Goal: Information Seeking & Learning: Learn about a topic

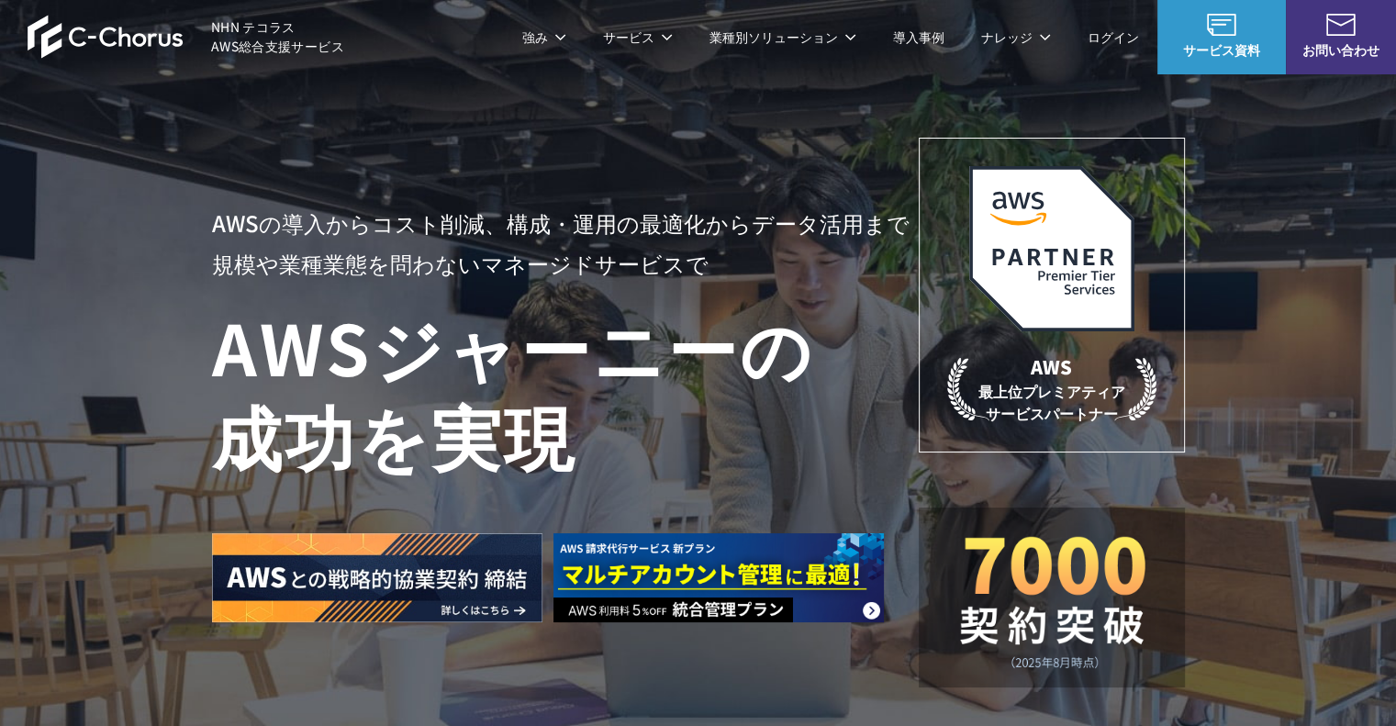
click at [620, 230] on p "AWSの導入からコスト削減、 構成・運用の最適化からデータ活用まで 規模や業種業態を問わない マネージドサービスで" at bounding box center [565, 243] width 707 height 81
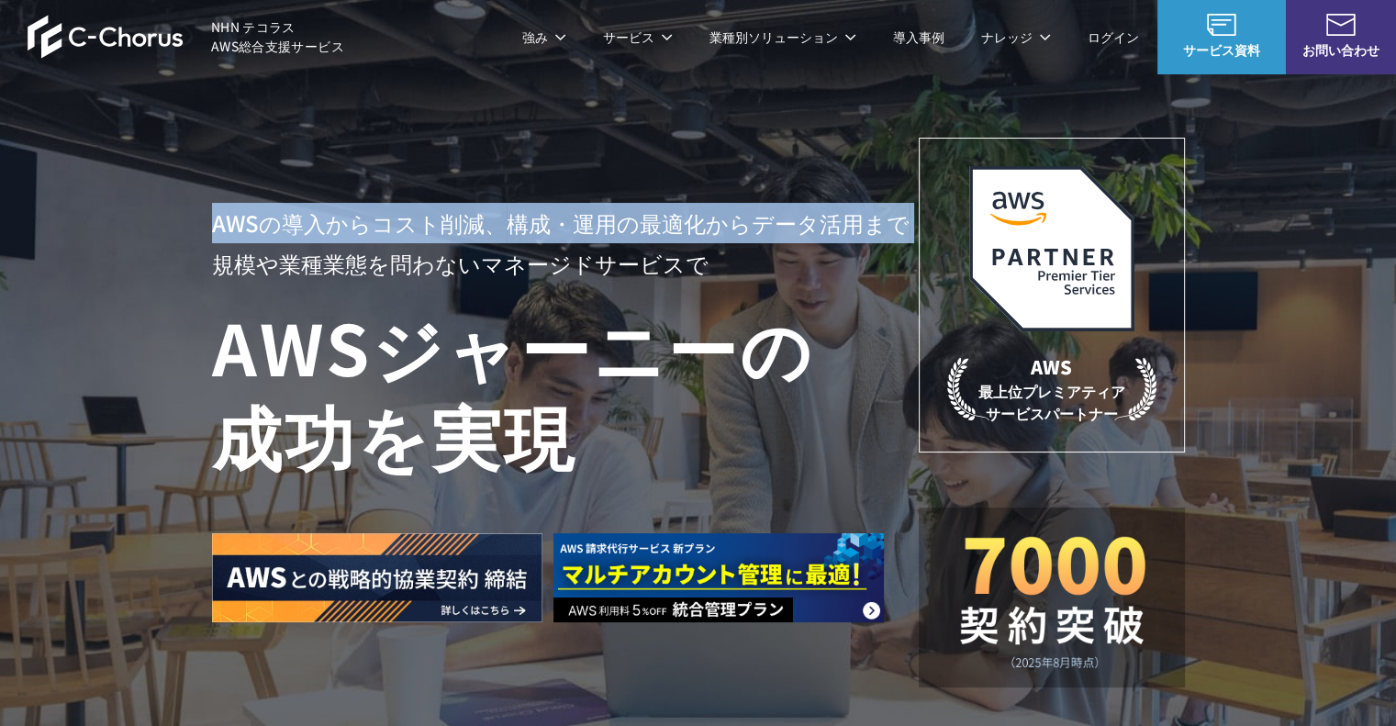
click at [620, 230] on p "AWSの導入からコスト削減、 構成・運用の最適化からデータ活用まで 規模や業種業態を問わない マネージドサービスで" at bounding box center [565, 243] width 707 height 81
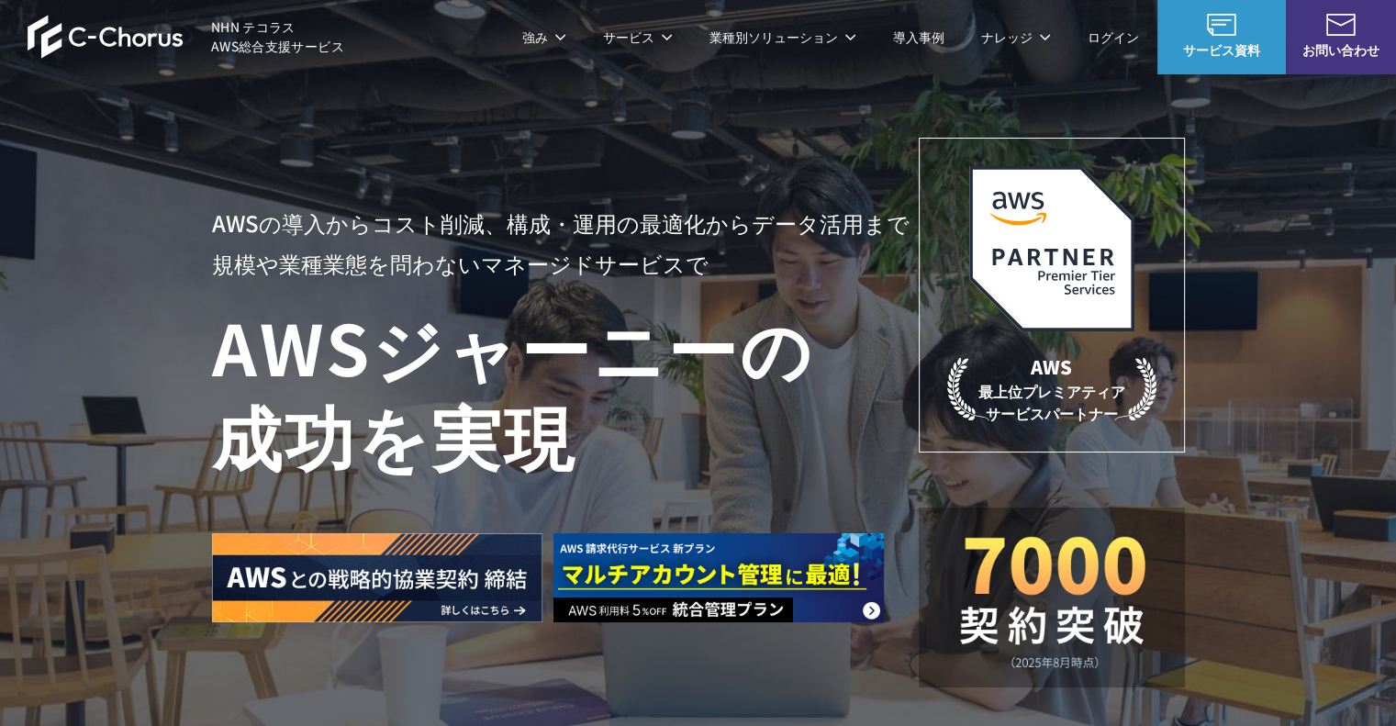
click at [632, 251] on p "AWSの導入からコスト削減、 構成・運用の最適化からデータ活用まで 規模や業種業態を問わない マネージドサービスで" at bounding box center [565, 243] width 707 height 81
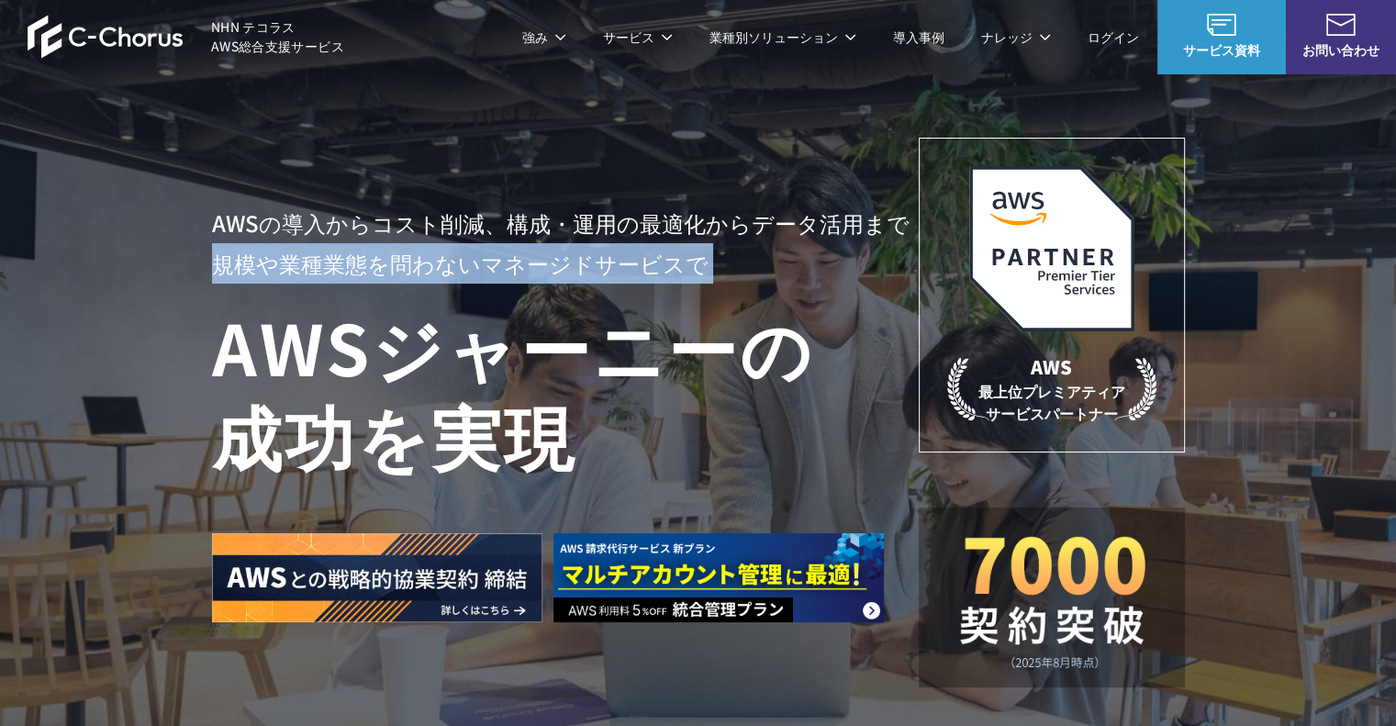
click at [632, 251] on p "AWSの導入からコスト削減、 構成・運用の最適化からデータ活用まで 規模や業種業態を問わない マネージドサービスで" at bounding box center [565, 243] width 707 height 81
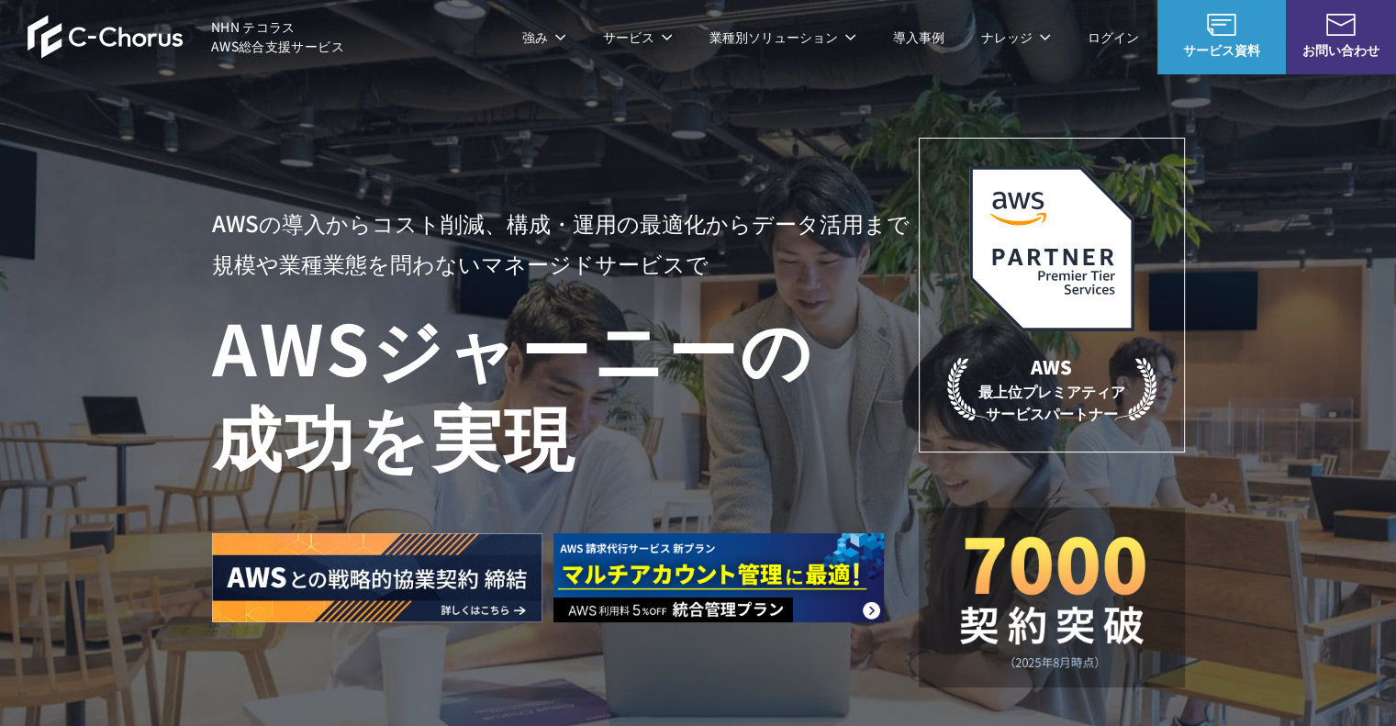
click at [643, 230] on p "AWSの導入からコスト削減、 構成・運用の最適化からデータ活用まで 規模や業種業態を問わない マネージドサービスで" at bounding box center [565, 243] width 707 height 81
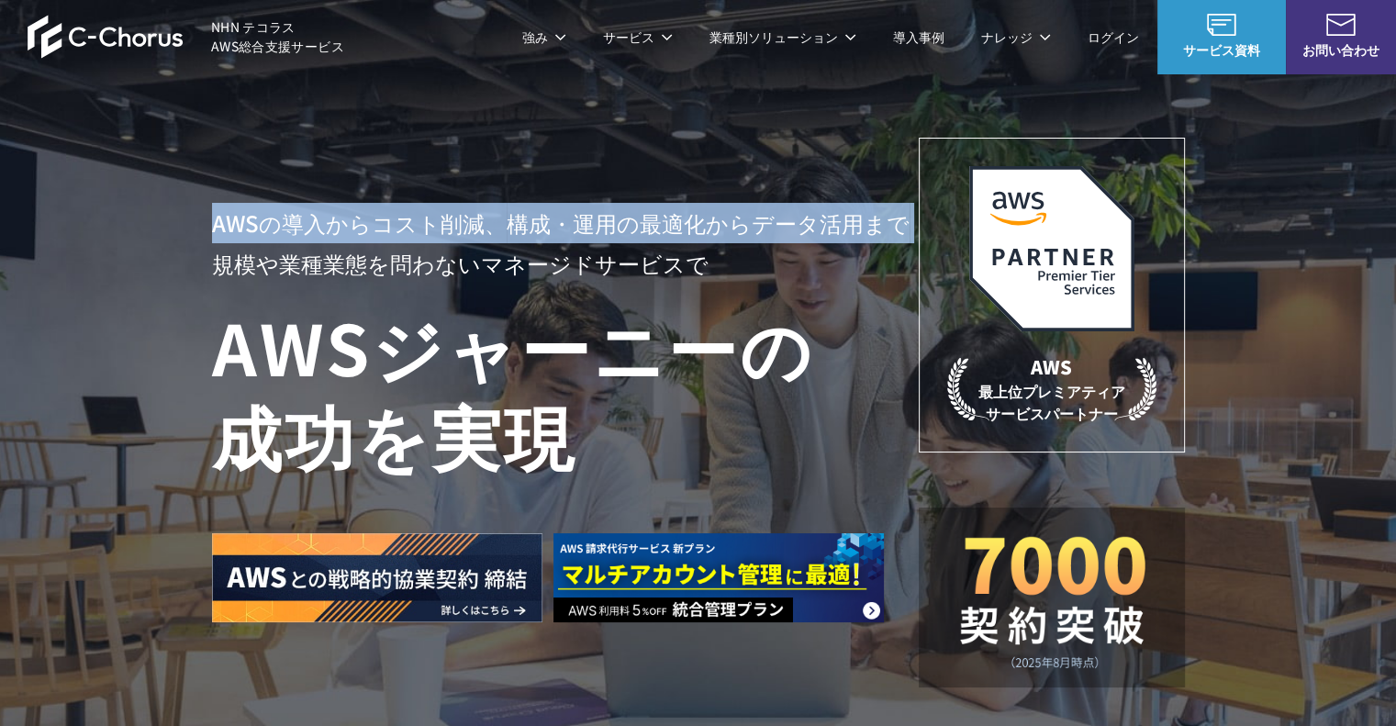
click at [643, 230] on p "AWSの導入からコスト削減、 構成・運用の最適化からデータ活用まで 規模や業種業態を問わない マネージドサービスで" at bounding box center [565, 243] width 707 height 81
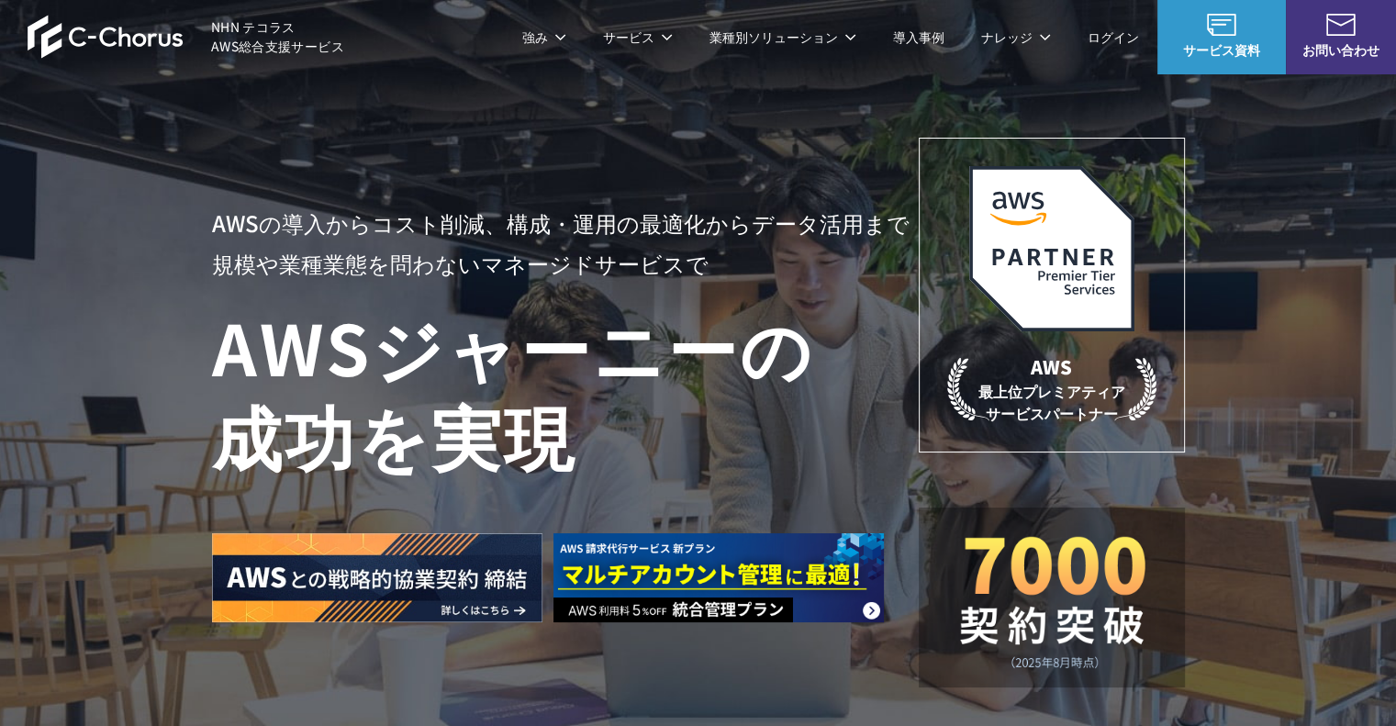
click at [506, 350] on h1 "AWS ジャーニーの 成功を実現" at bounding box center [565, 390] width 707 height 176
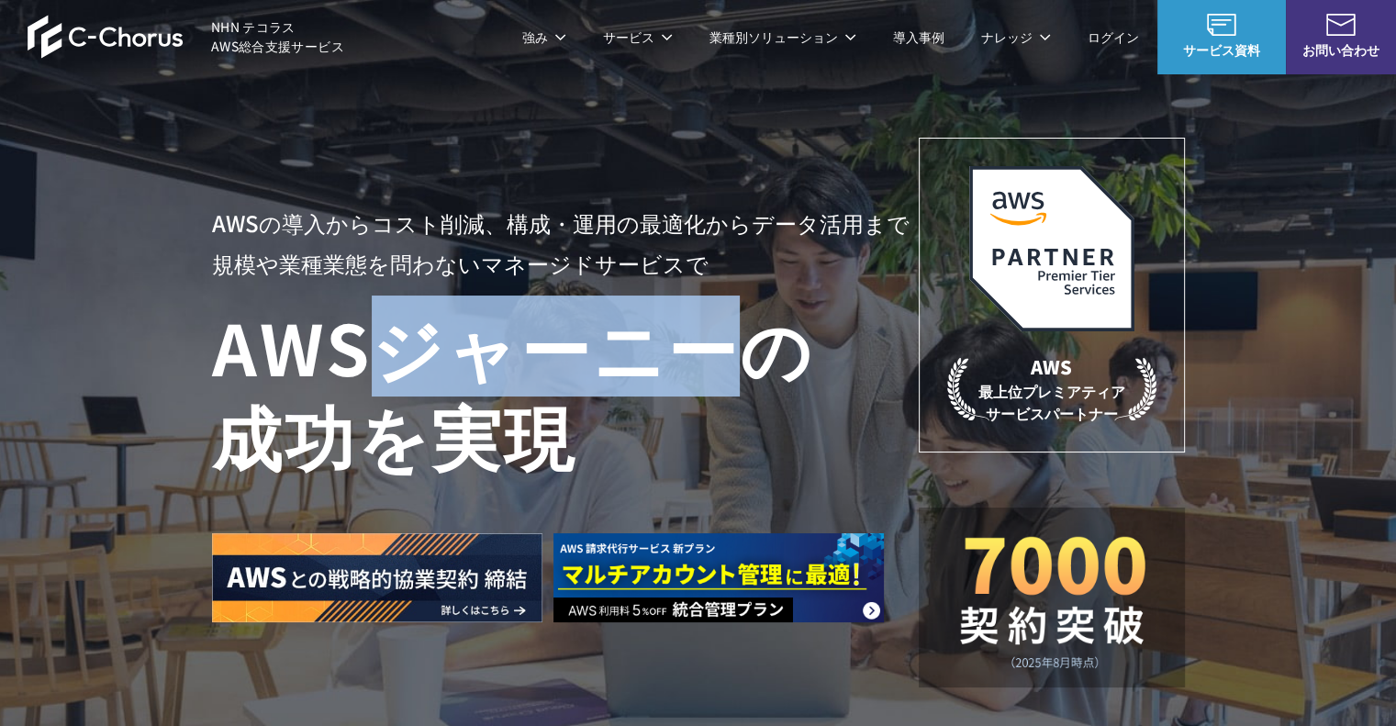
click at [506, 350] on h1 "AWS ジャーニーの 成功を実現" at bounding box center [565, 390] width 707 height 176
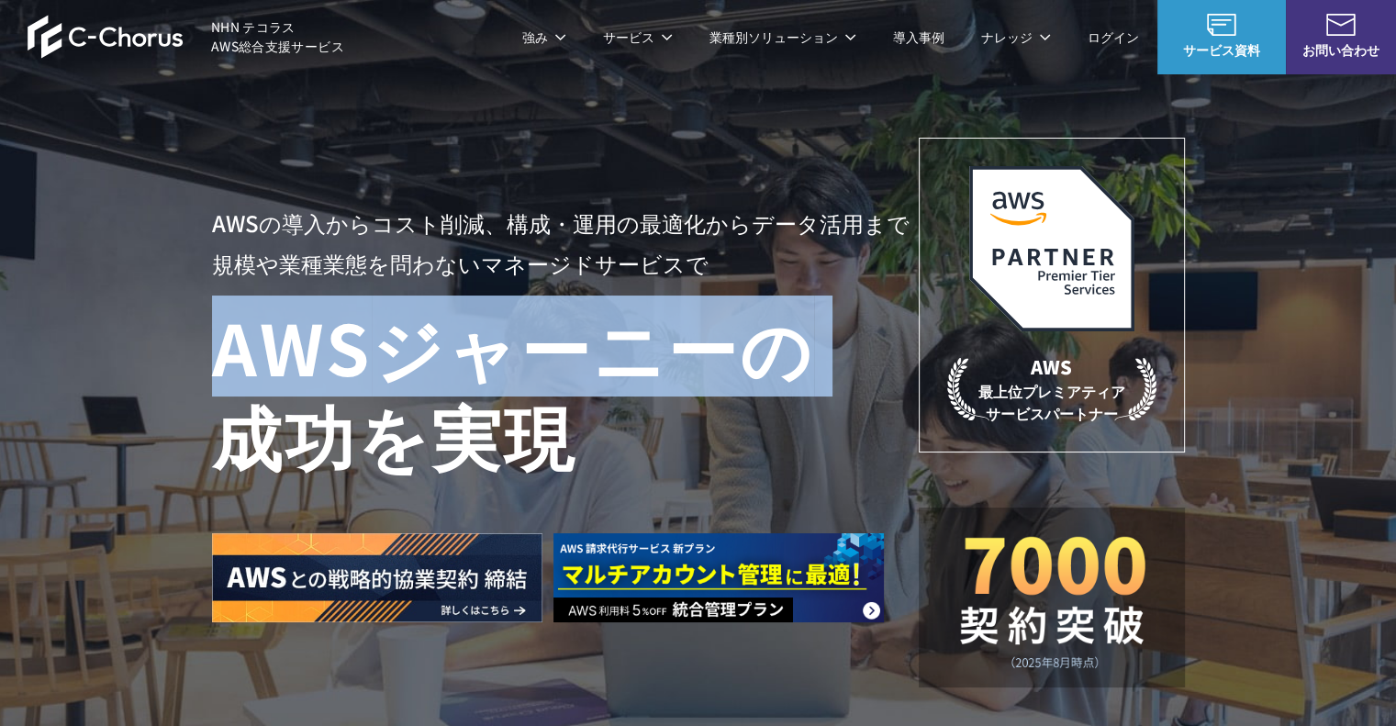
click at [506, 350] on h1 "AWS ジャーニーの 成功を実現" at bounding box center [565, 390] width 707 height 176
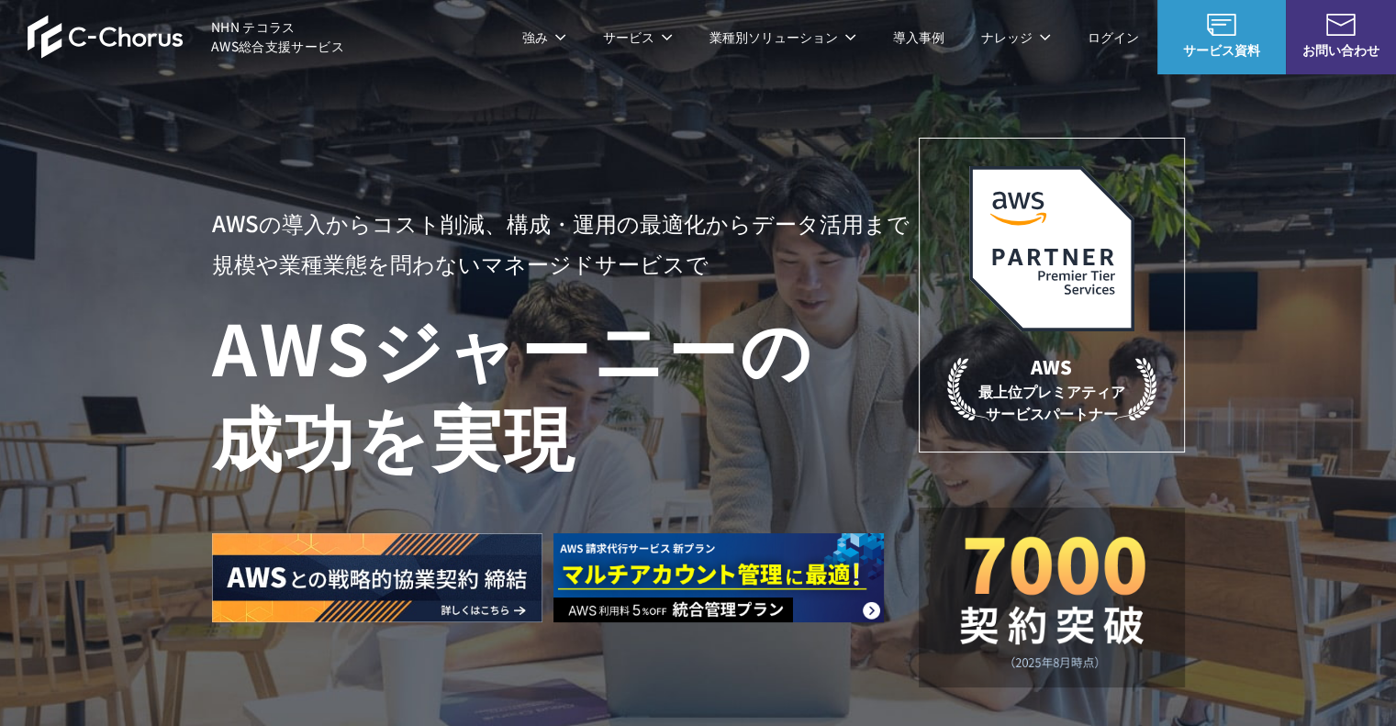
click at [455, 396] on h1 "AWS ジャーニーの 成功を実現" at bounding box center [565, 390] width 707 height 176
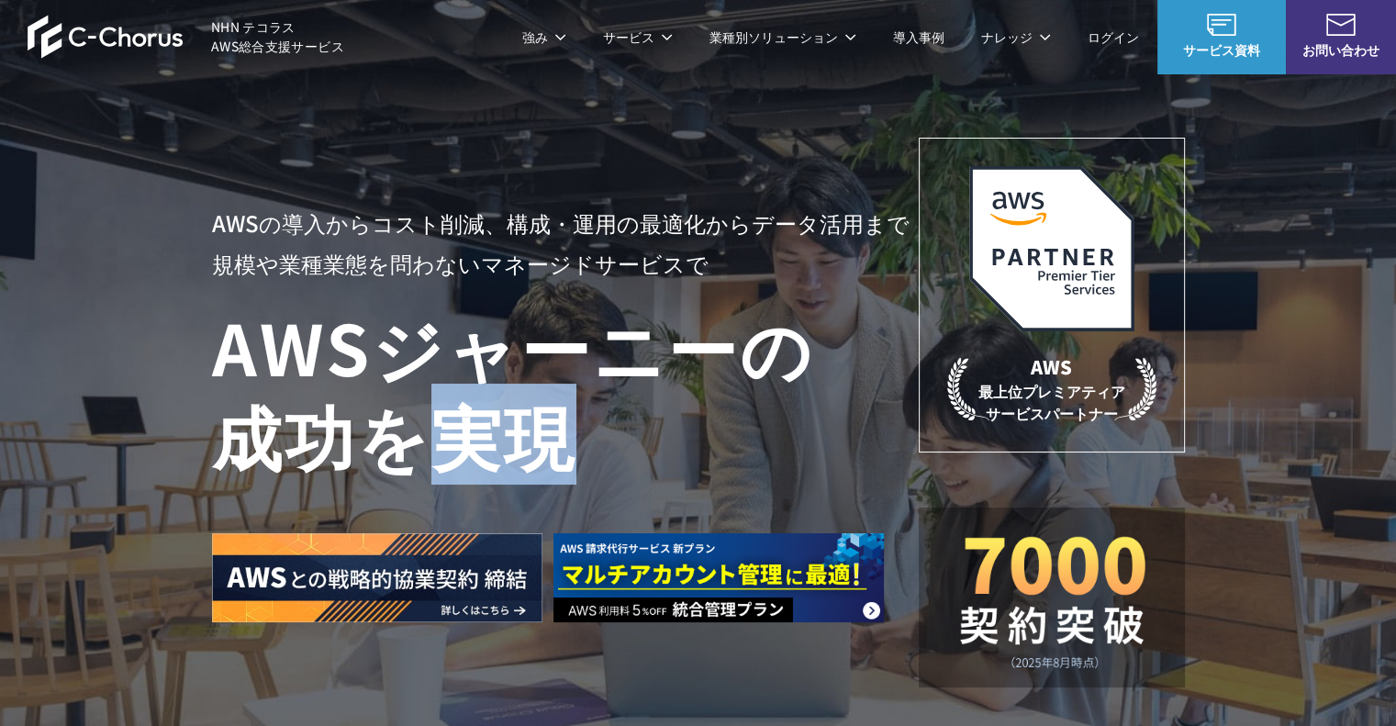
click at [455, 396] on h1 "AWS ジャーニーの 成功を実現" at bounding box center [565, 390] width 707 height 176
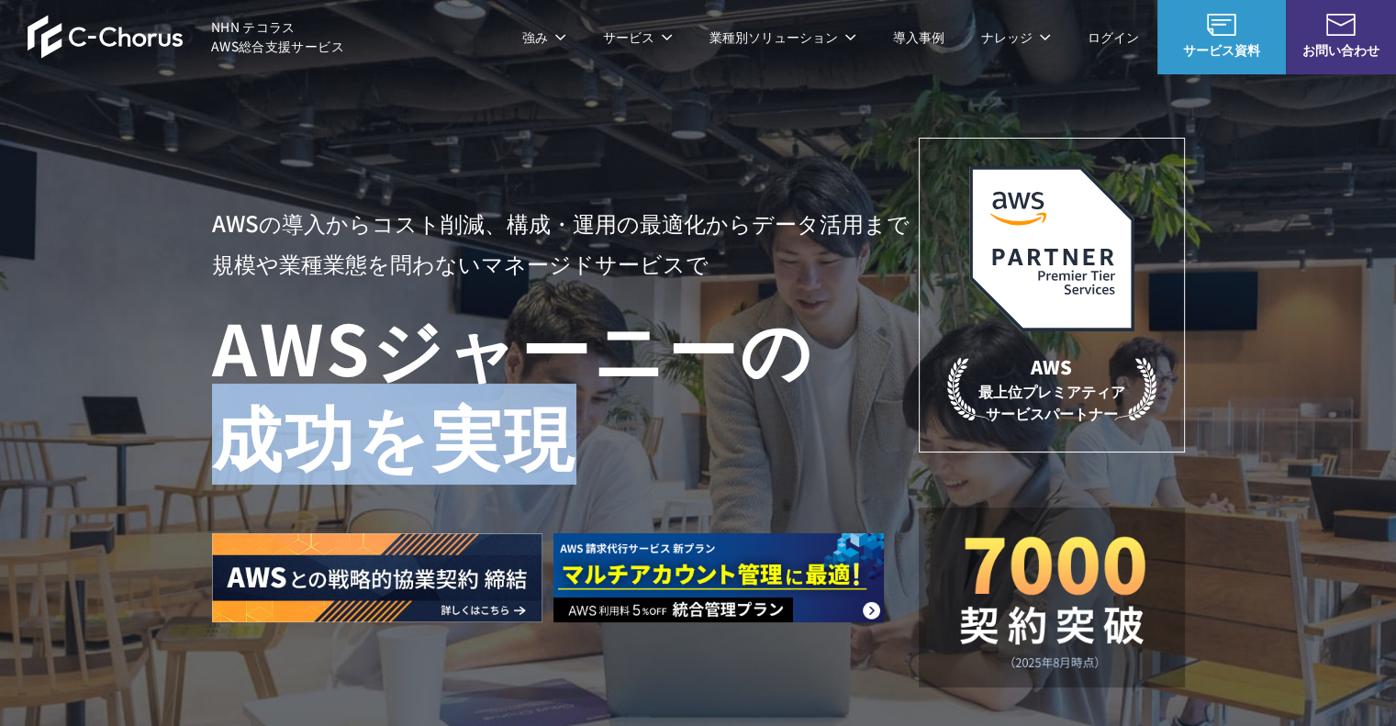
click at [455, 396] on h1 "AWS ジャーニーの 成功を実現" at bounding box center [565, 390] width 707 height 176
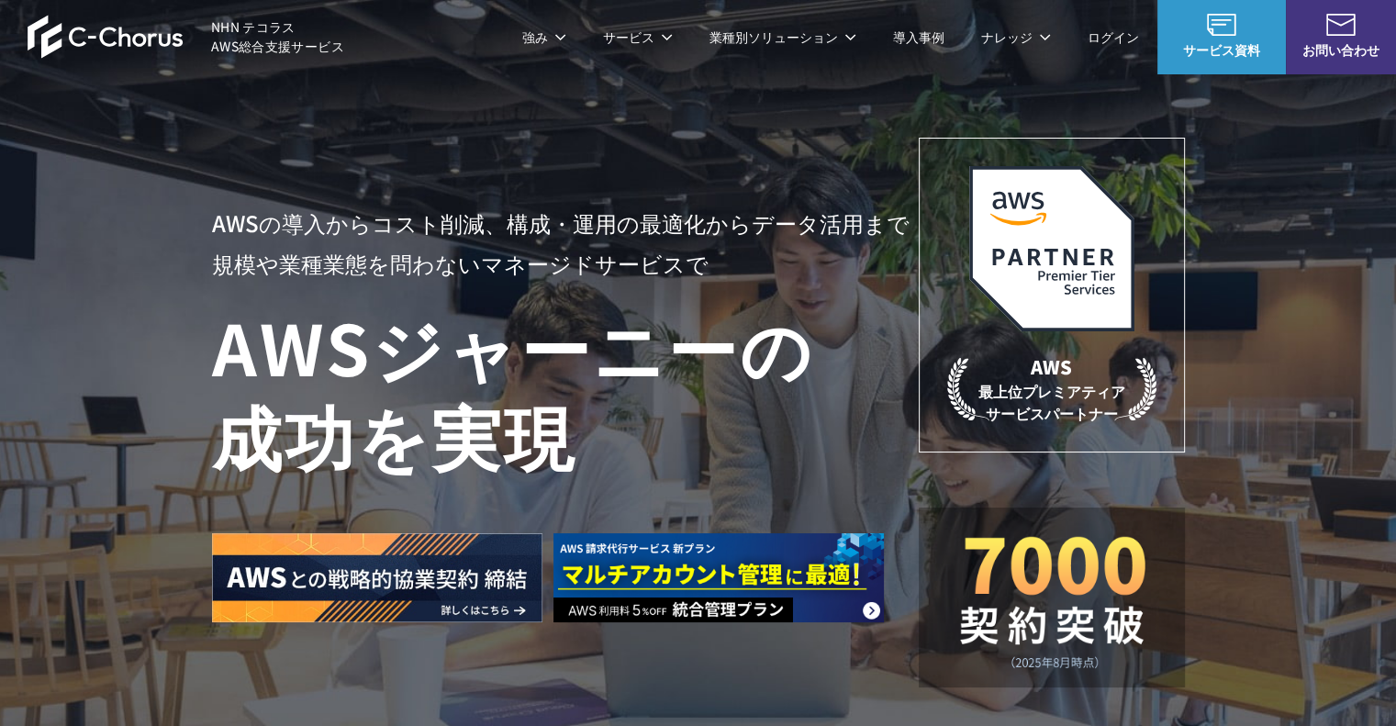
click at [460, 345] on h1 "AWS ジャーニーの 成功を実現" at bounding box center [565, 390] width 707 height 176
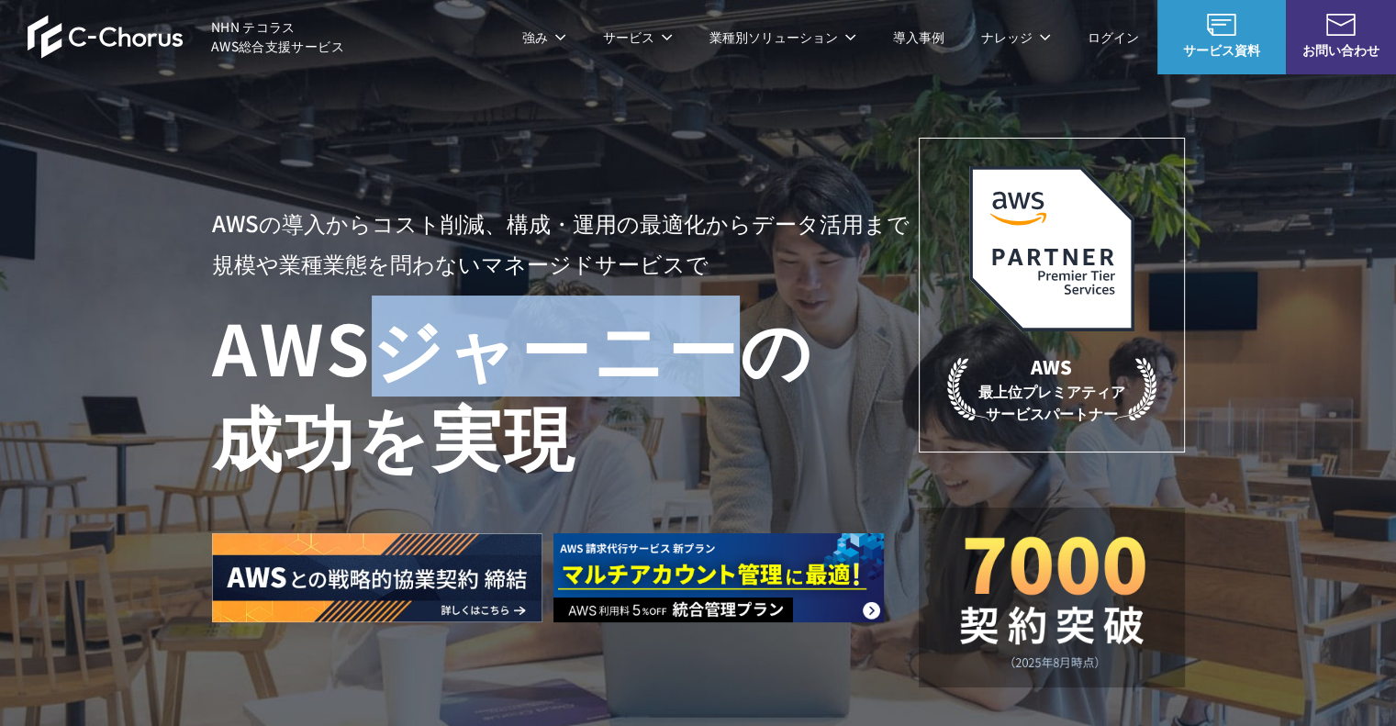
click at [460, 345] on h1 "AWS ジャーニーの 成功を実現" at bounding box center [565, 390] width 707 height 176
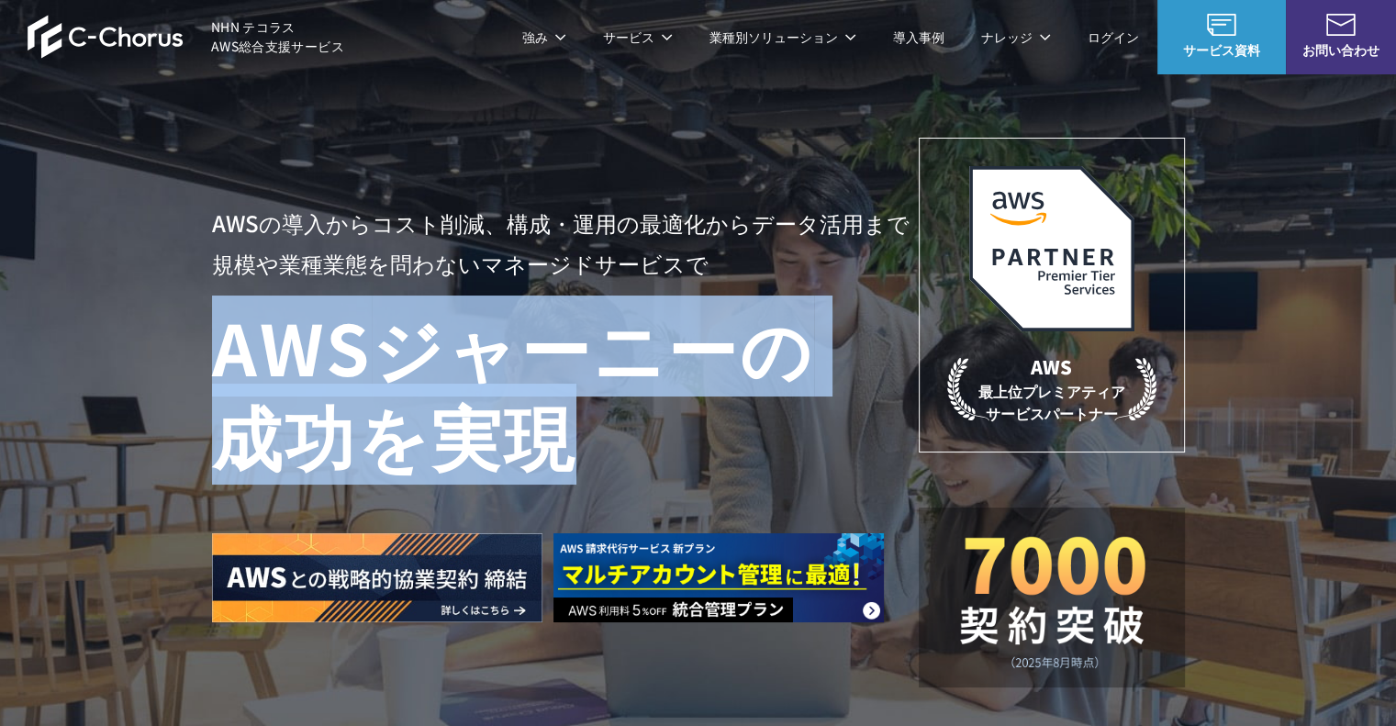
drag, startPoint x: 460, startPoint y: 345, endPoint x: 456, endPoint y: 418, distance: 72.6
click at [456, 418] on h1 "AWS ジャーニーの 成功を実現" at bounding box center [565, 390] width 707 height 176
click at [456, 419] on h1 "AWS ジャーニーの 成功を実現" at bounding box center [565, 390] width 707 height 176
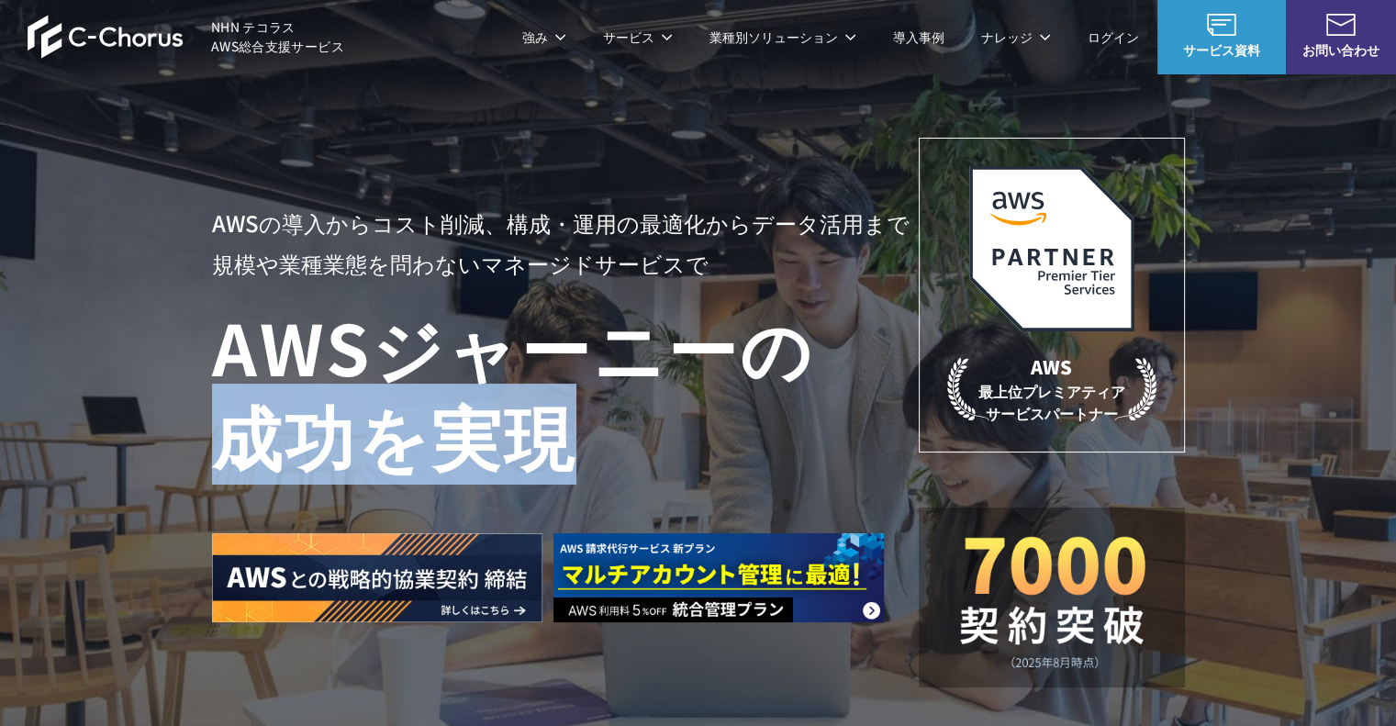
click at [456, 419] on h1 "AWS ジャーニーの 成功を実現" at bounding box center [565, 390] width 707 height 176
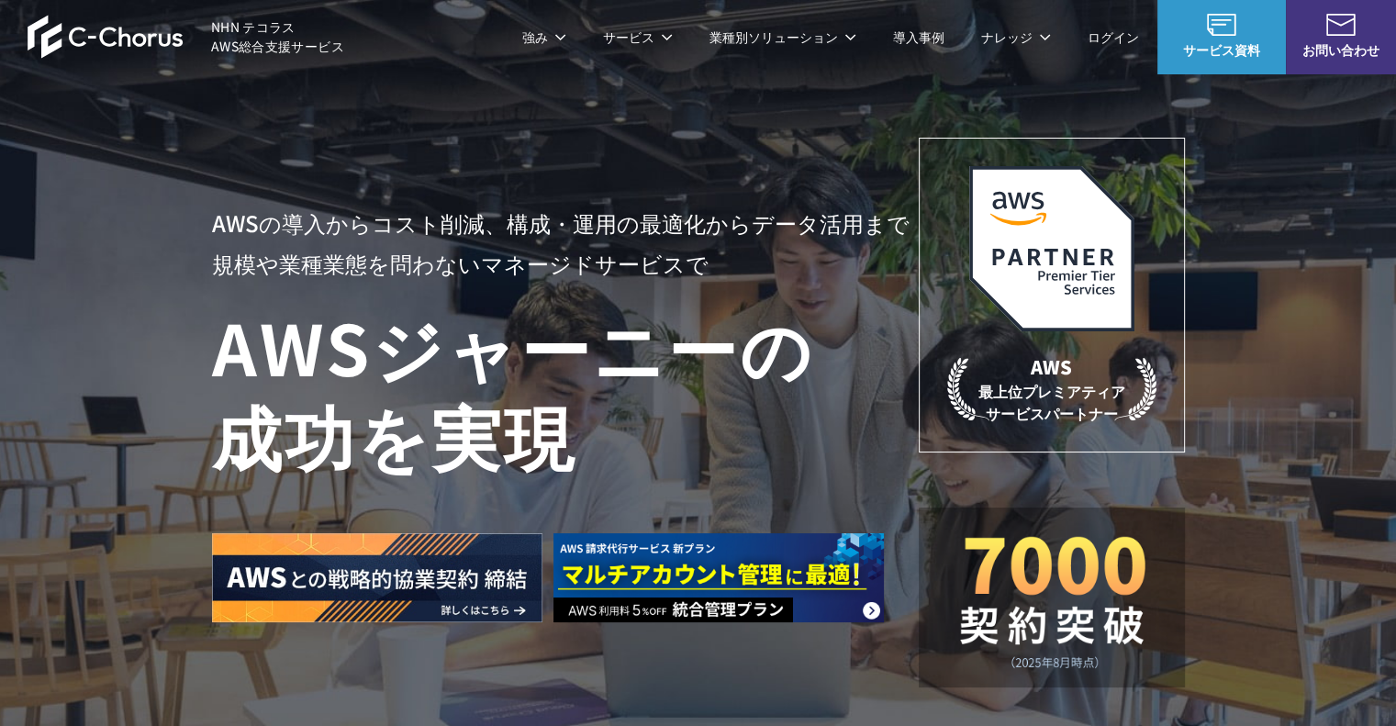
click at [462, 366] on h1 "AWS ジャーニーの 成功を実現" at bounding box center [565, 390] width 707 height 176
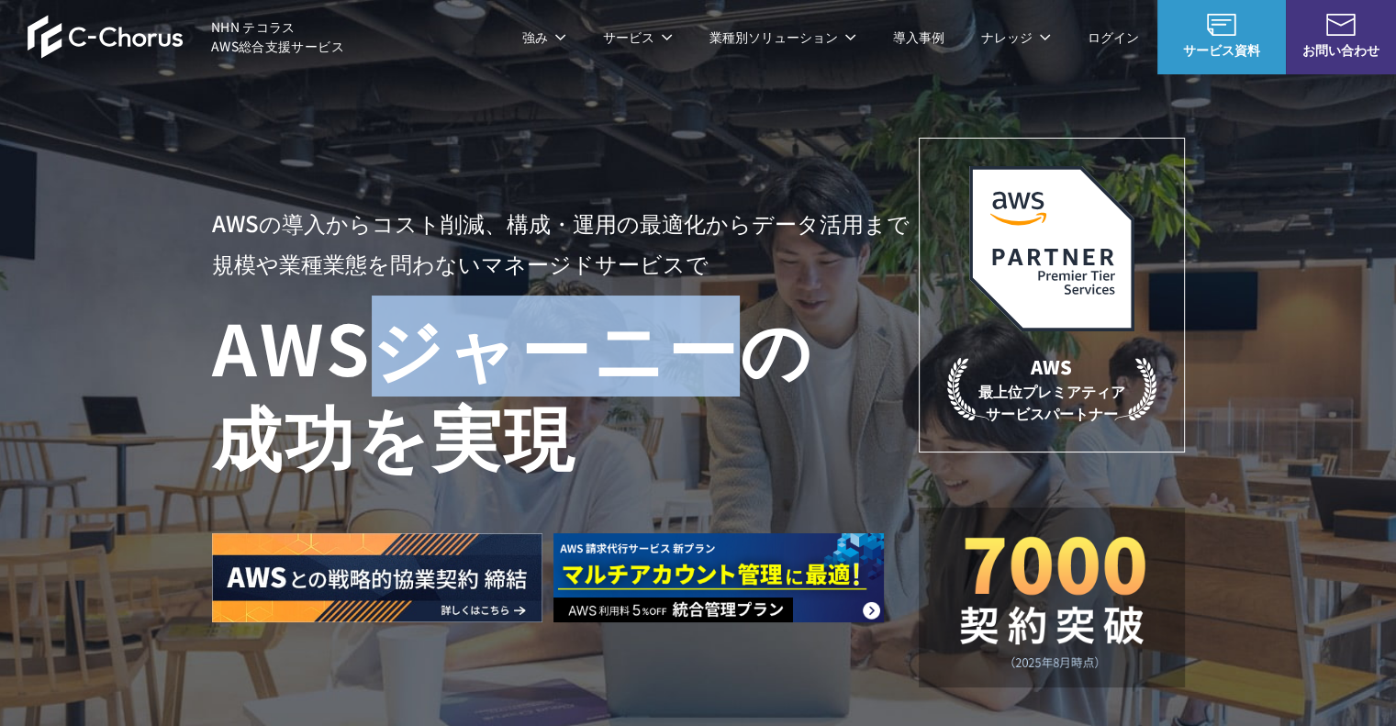
click at [462, 366] on h1 "AWS ジャーニーの 成功を実現" at bounding box center [565, 390] width 707 height 176
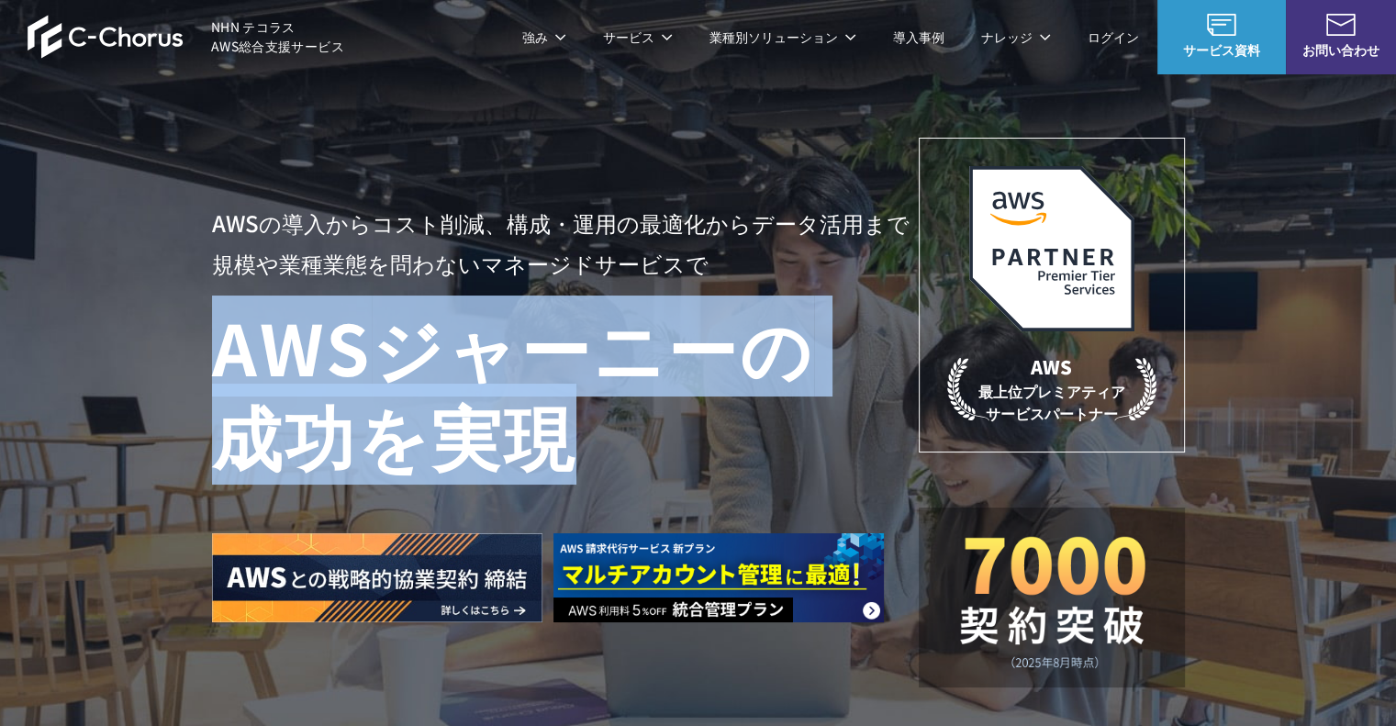
drag, startPoint x: 462, startPoint y: 366, endPoint x: 459, endPoint y: 413, distance: 46.9
click at [459, 413] on h1 "AWS ジャーニーの 成功を実現" at bounding box center [565, 390] width 707 height 176
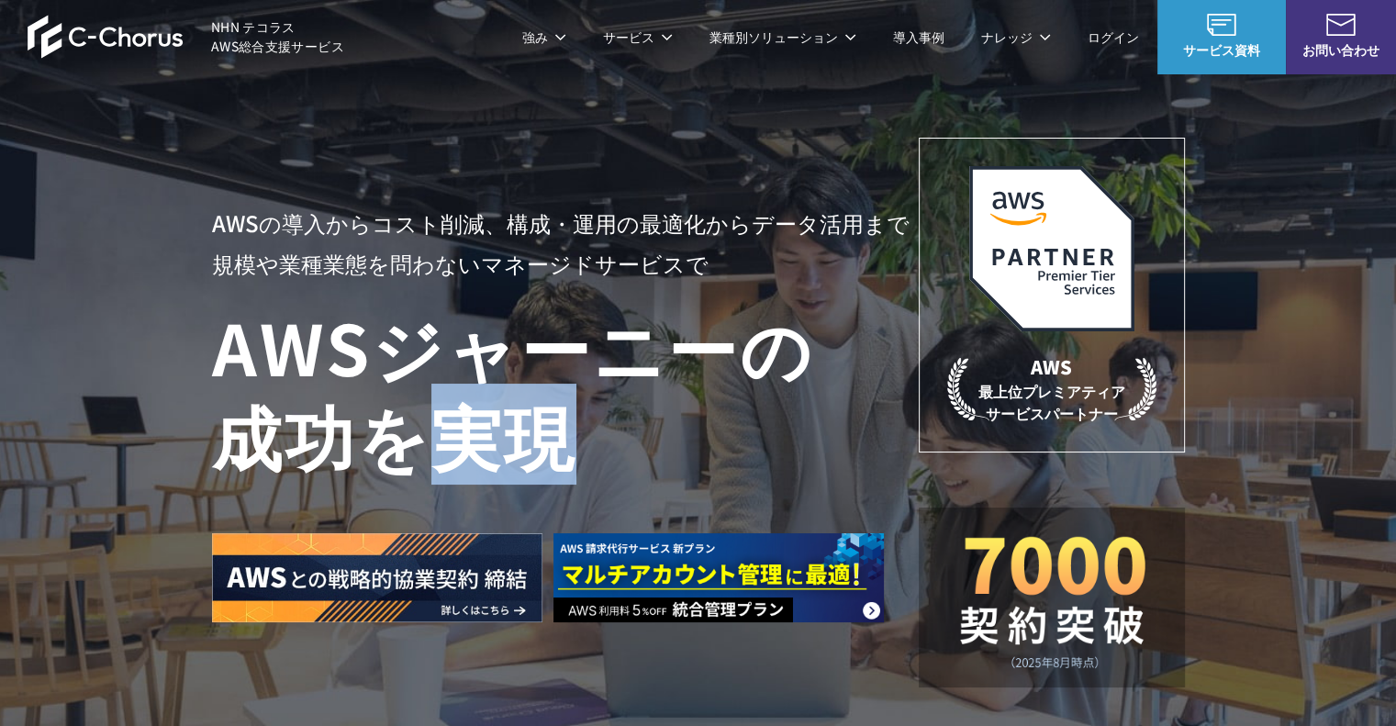
click at [459, 413] on h1 "AWS ジャーニーの 成功を実現" at bounding box center [565, 390] width 707 height 176
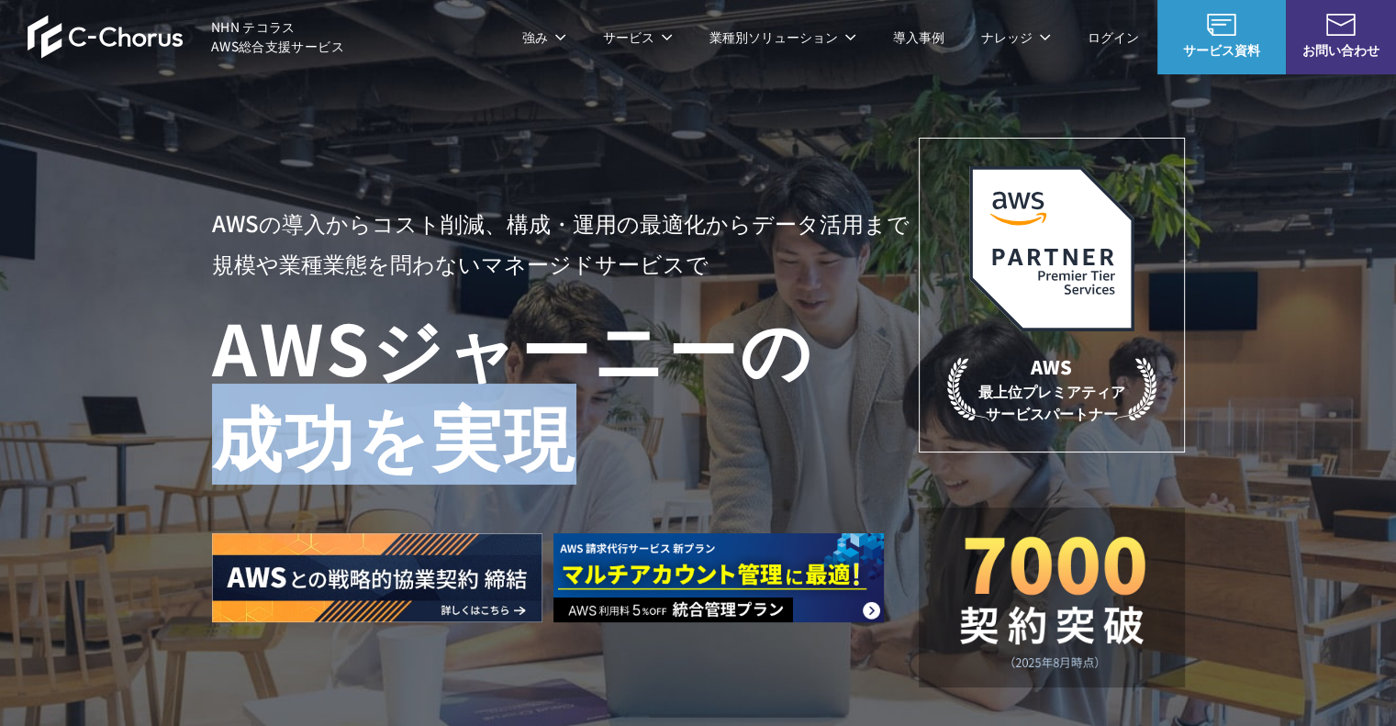
click at [459, 413] on h1 "AWS ジャーニーの 成功を実現" at bounding box center [565, 390] width 707 height 176
click at [219, 32] on span "NHN テコラス AWS総合支援サービス" at bounding box center [277, 36] width 133 height 39
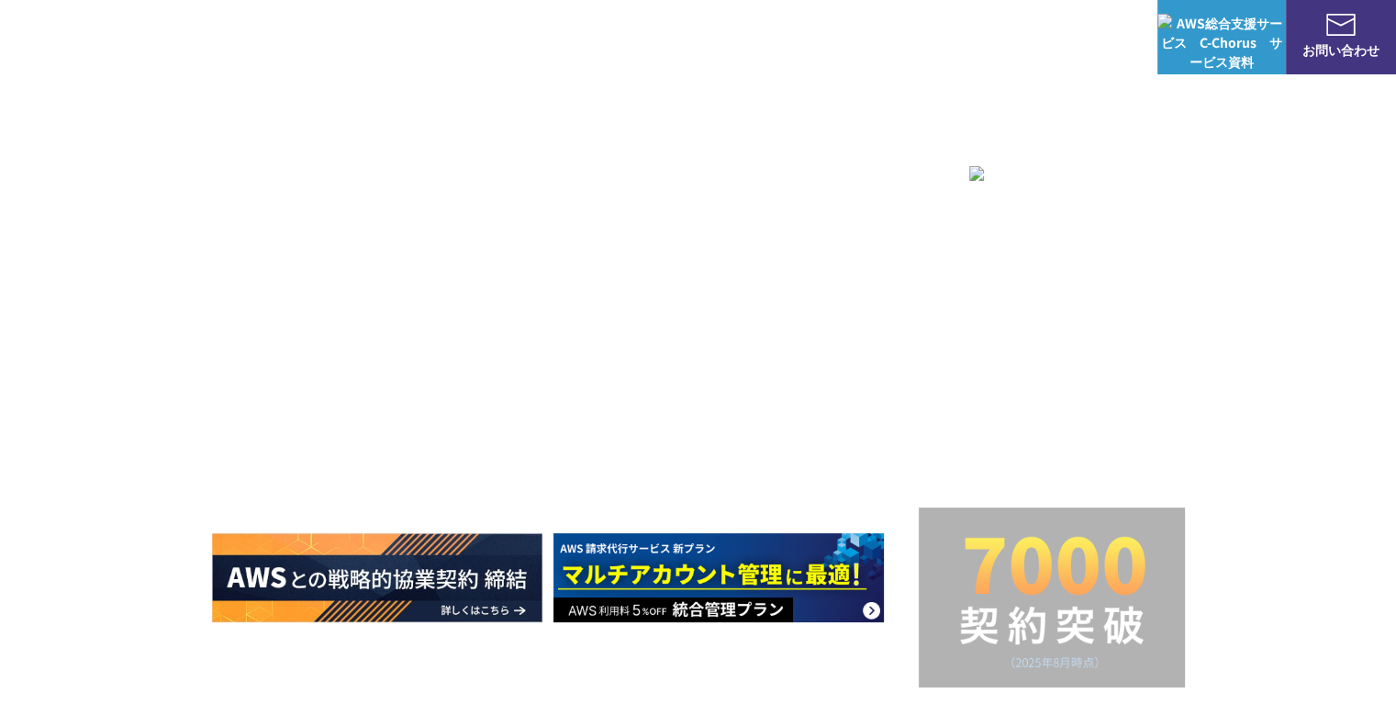
click at [1207, 573] on div "AWSの導入からコスト削減、 構成・運用の最適化からデータ活用まで 規模や業種業態を問わない マネージドサービスで AWS ジャーニーの 成功を実現 AWS …" at bounding box center [698, 389] width 1396 height 779
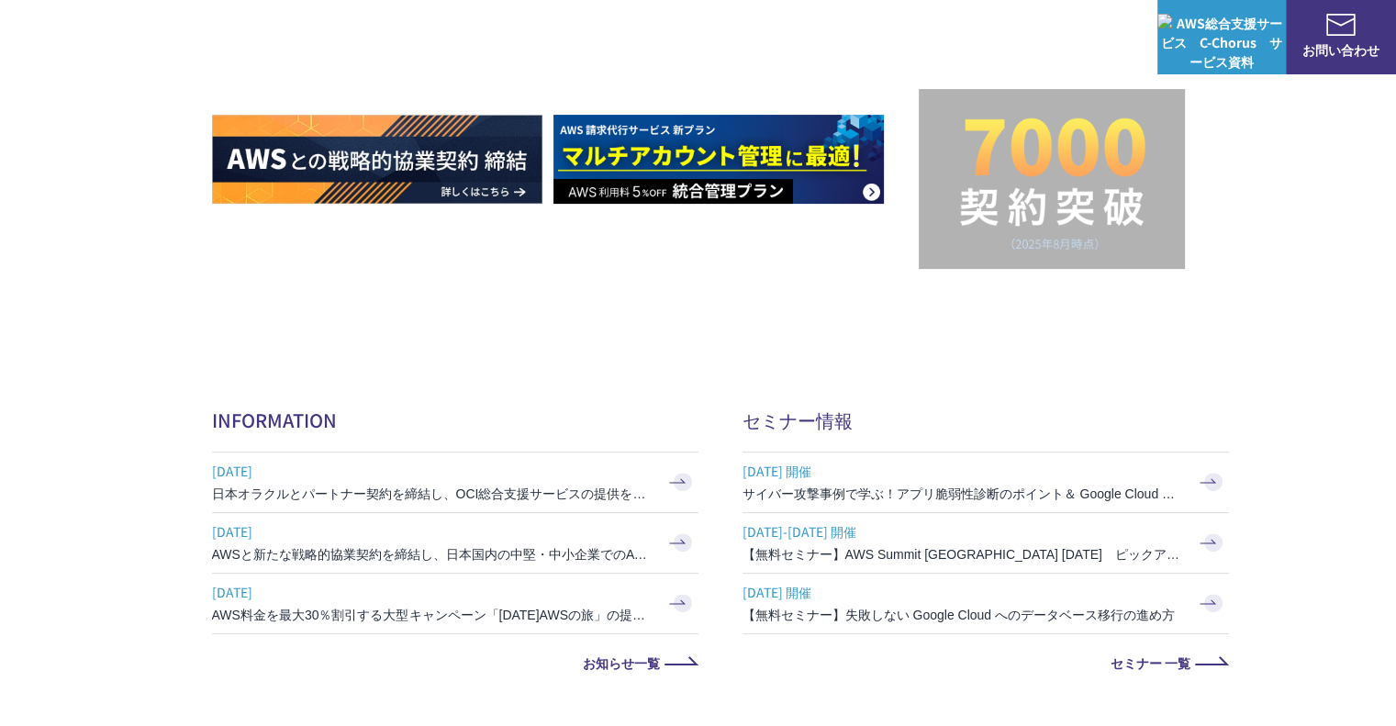
scroll to position [551, 0]
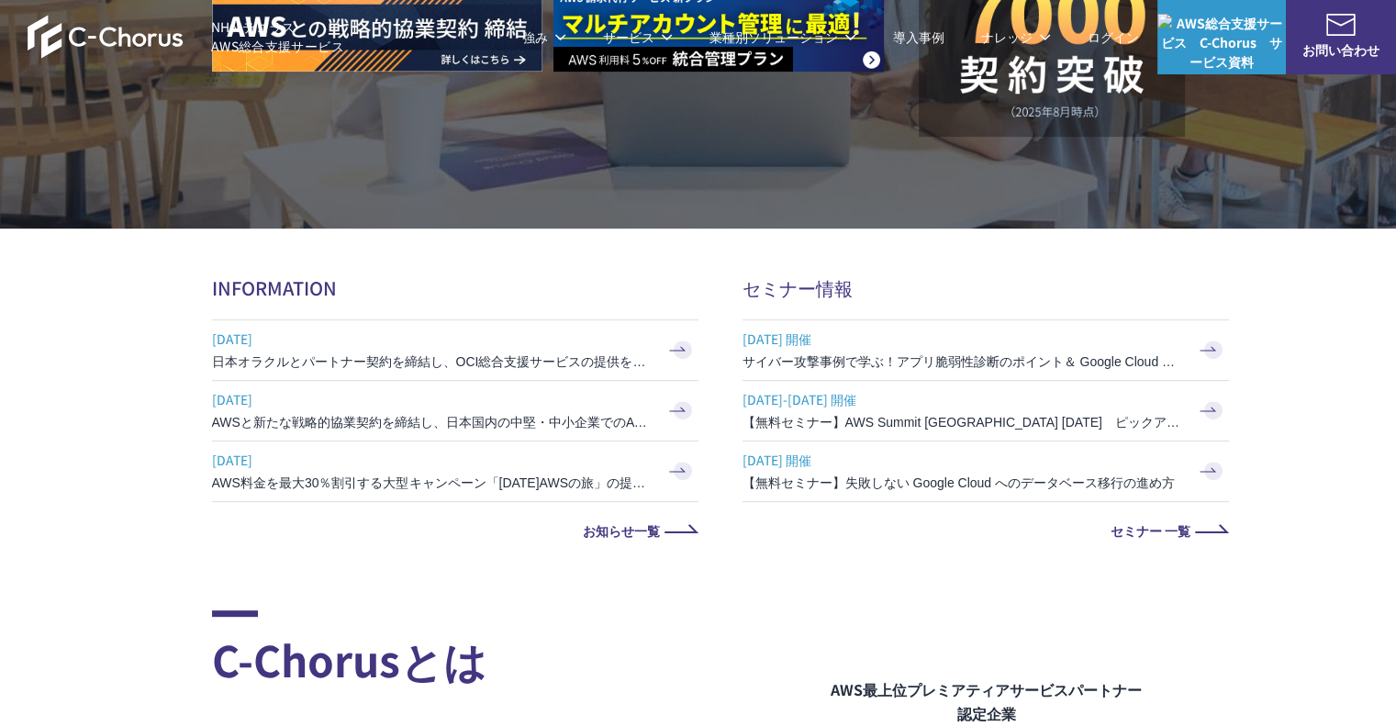
click at [254, 336] on span "[DATE]" at bounding box center [432, 339] width 441 height 28
